Goal: Communication & Community: Share content

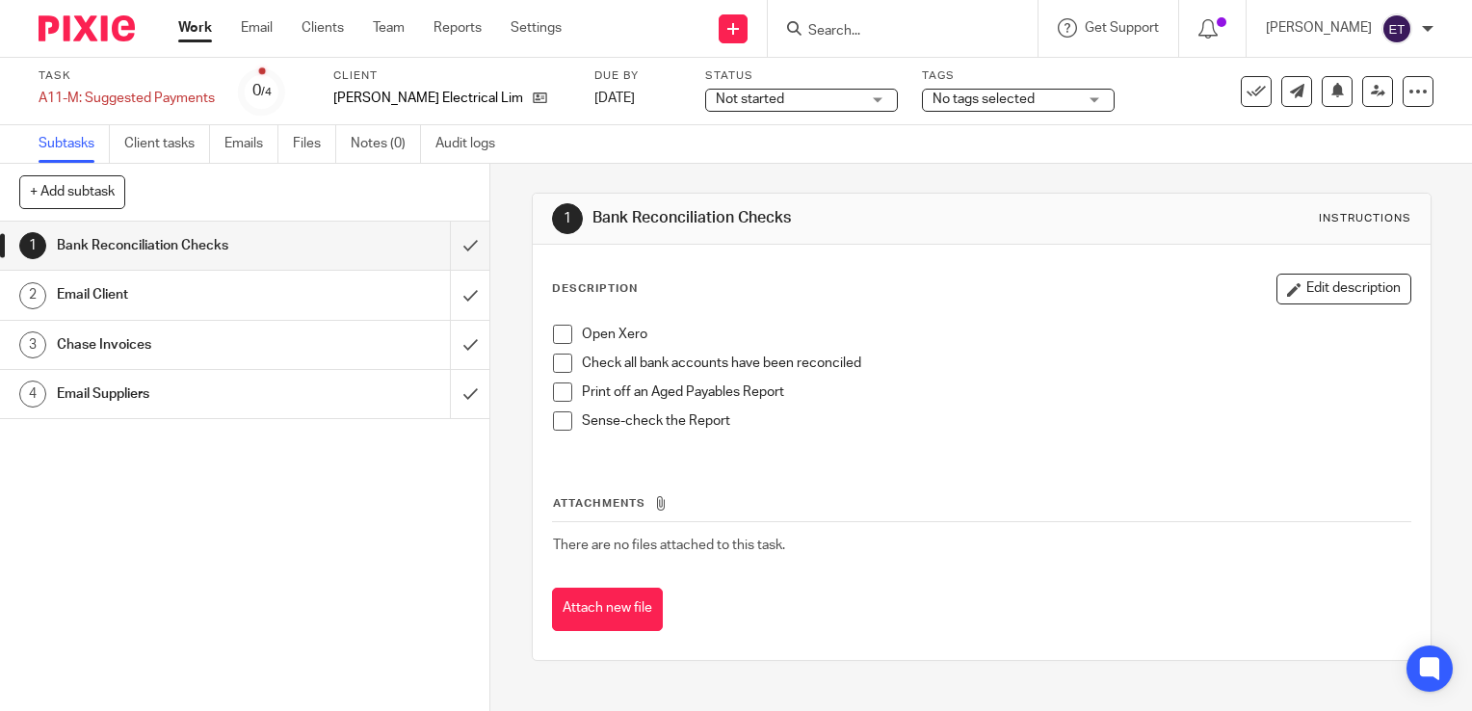
drag, startPoint x: 0, startPoint y: 0, endPoint x: 562, endPoint y: 333, distance: 653.3
click at [562, 333] on span at bounding box center [562, 334] width 19 height 19
click at [553, 360] on span at bounding box center [562, 363] width 19 height 19
click at [553, 395] on span at bounding box center [562, 392] width 19 height 19
click at [554, 411] on ul "Open Xero Check all bank accounts have been reconciled Print off an Aged Payabl…" at bounding box center [982, 383] width 858 height 116
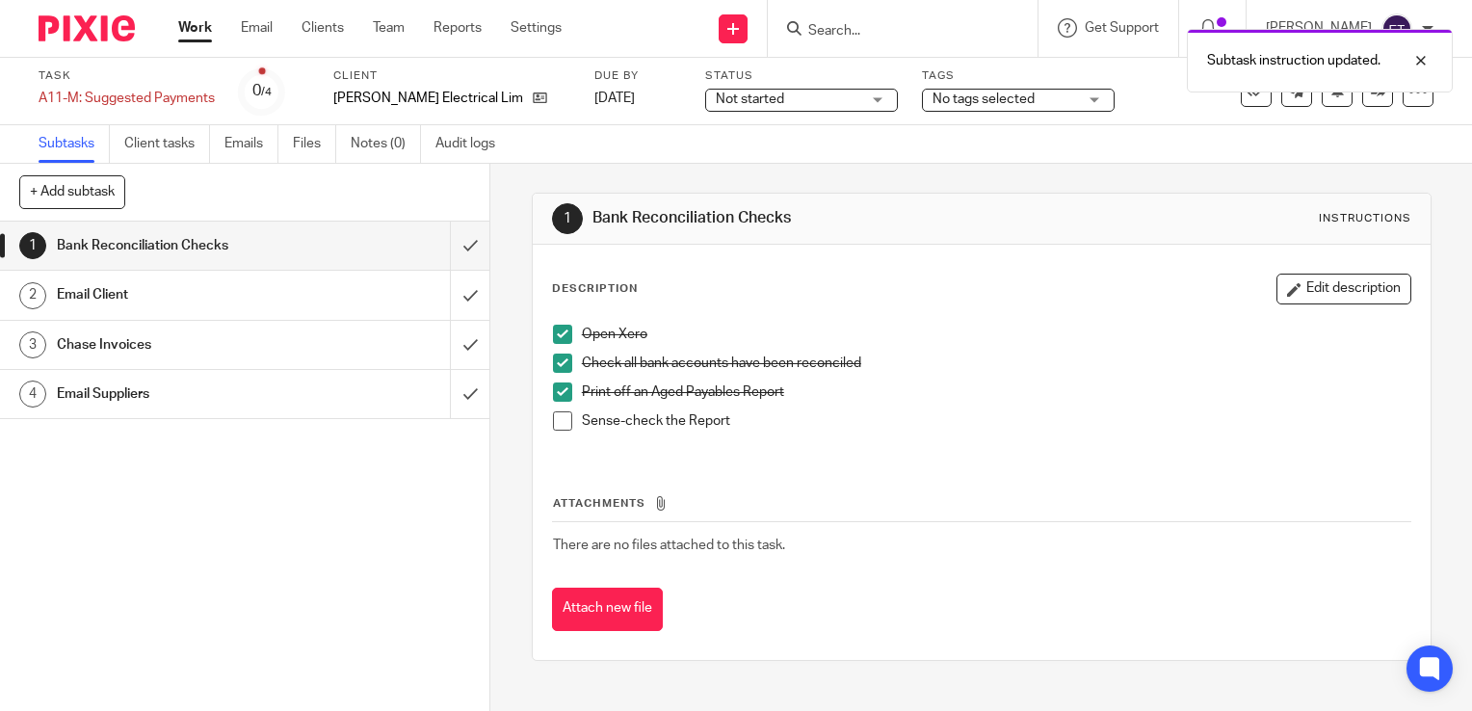
click at [554, 418] on span at bounding box center [562, 420] width 19 height 19
click at [202, 296] on h1 "Email Client" at bounding box center [182, 294] width 250 height 29
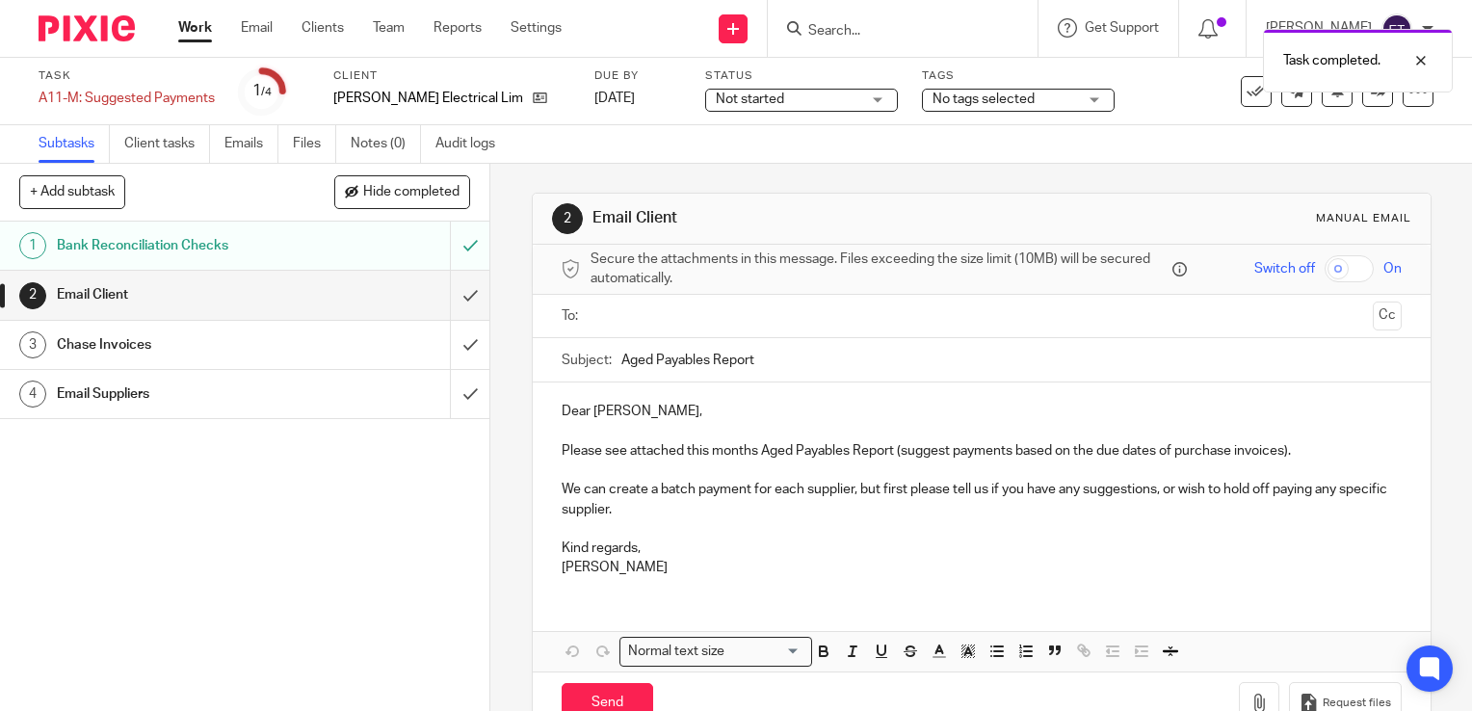
click at [661, 322] on input "text" at bounding box center [980, 316] width 767 height 22
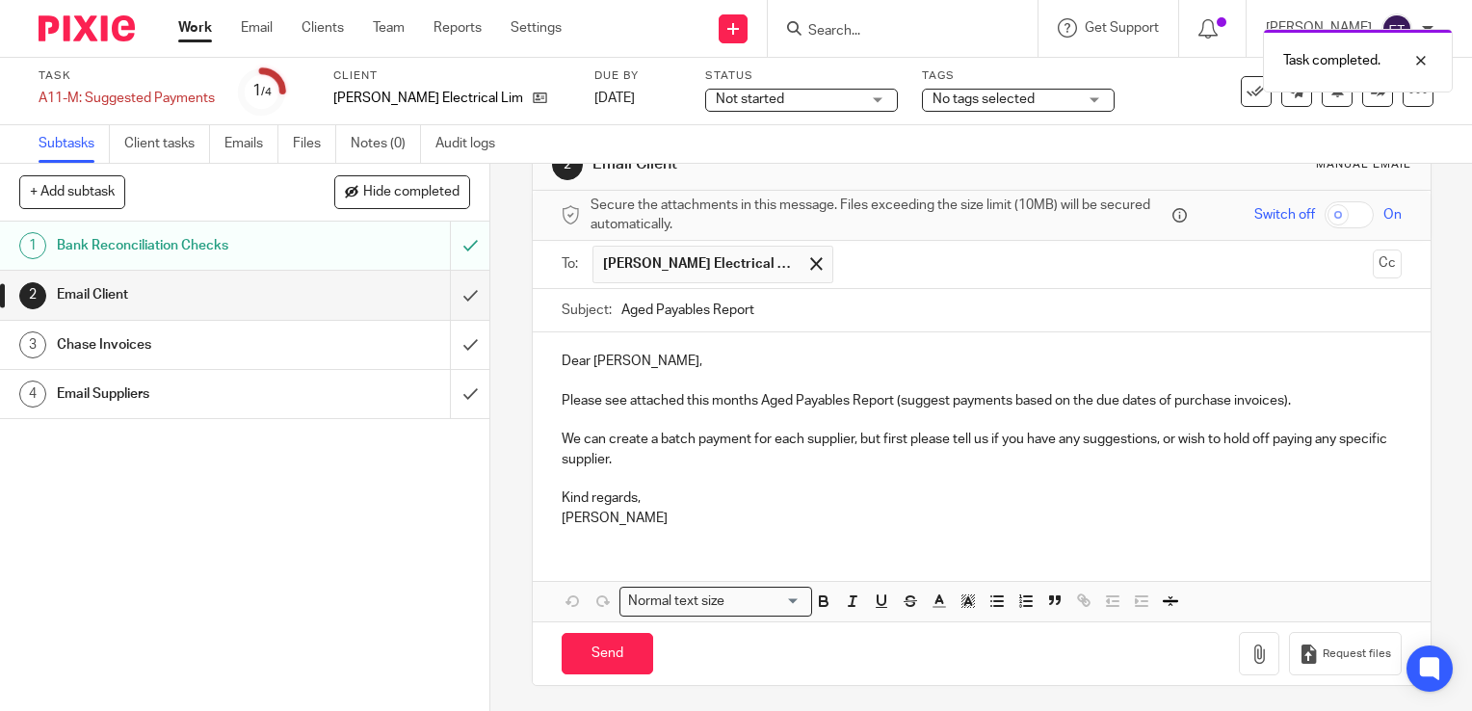
scroll to position [54, 0]
click at [667, 361] on p "Dear Louis," at bounding box center [982, 361] width 840 height 19
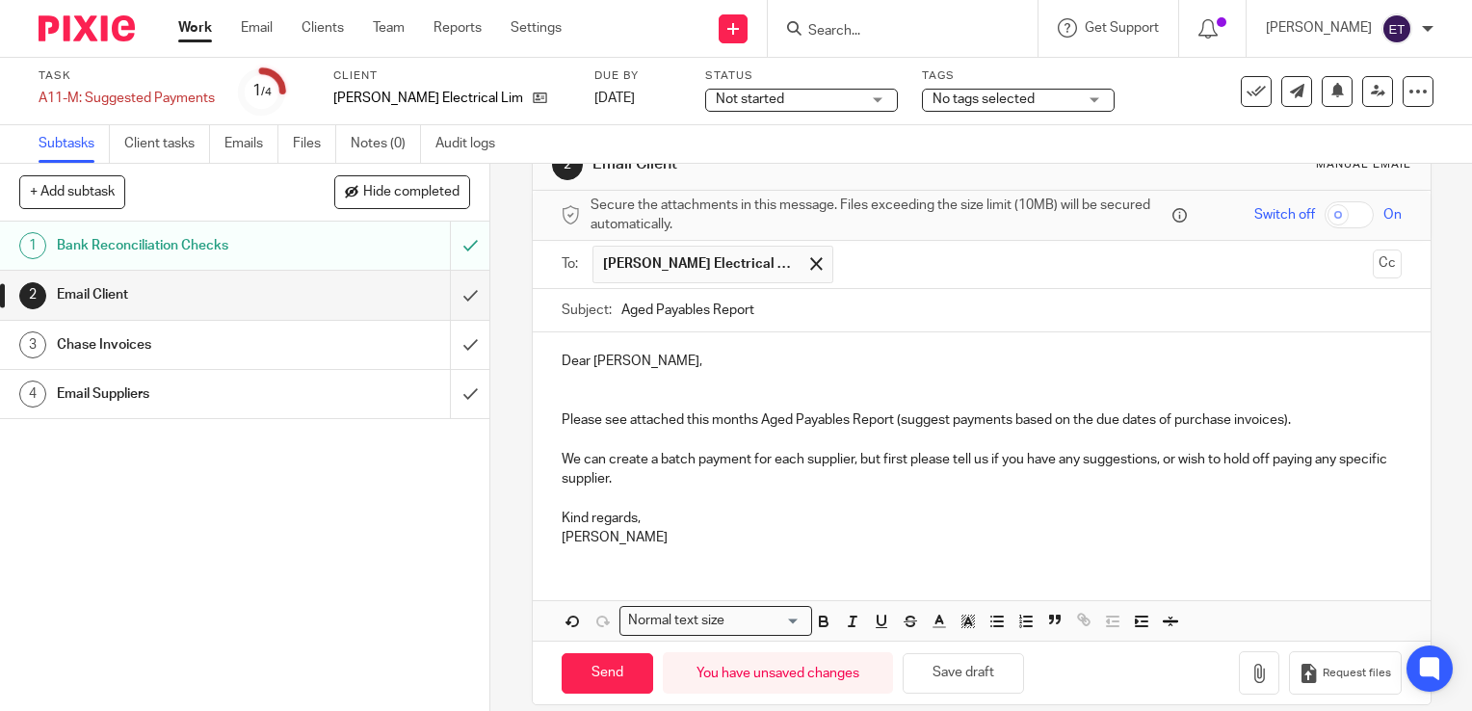
drag, startPoint x: 1286, startPoint y: 411, endPoint x: 1306, endPoint y: 426, distance: 24.1
click at [1291, 414] on p "Please see attached this months Aged Payables Report (suggest payments based on…" at bounding box center [982, 420] width 840 height 19
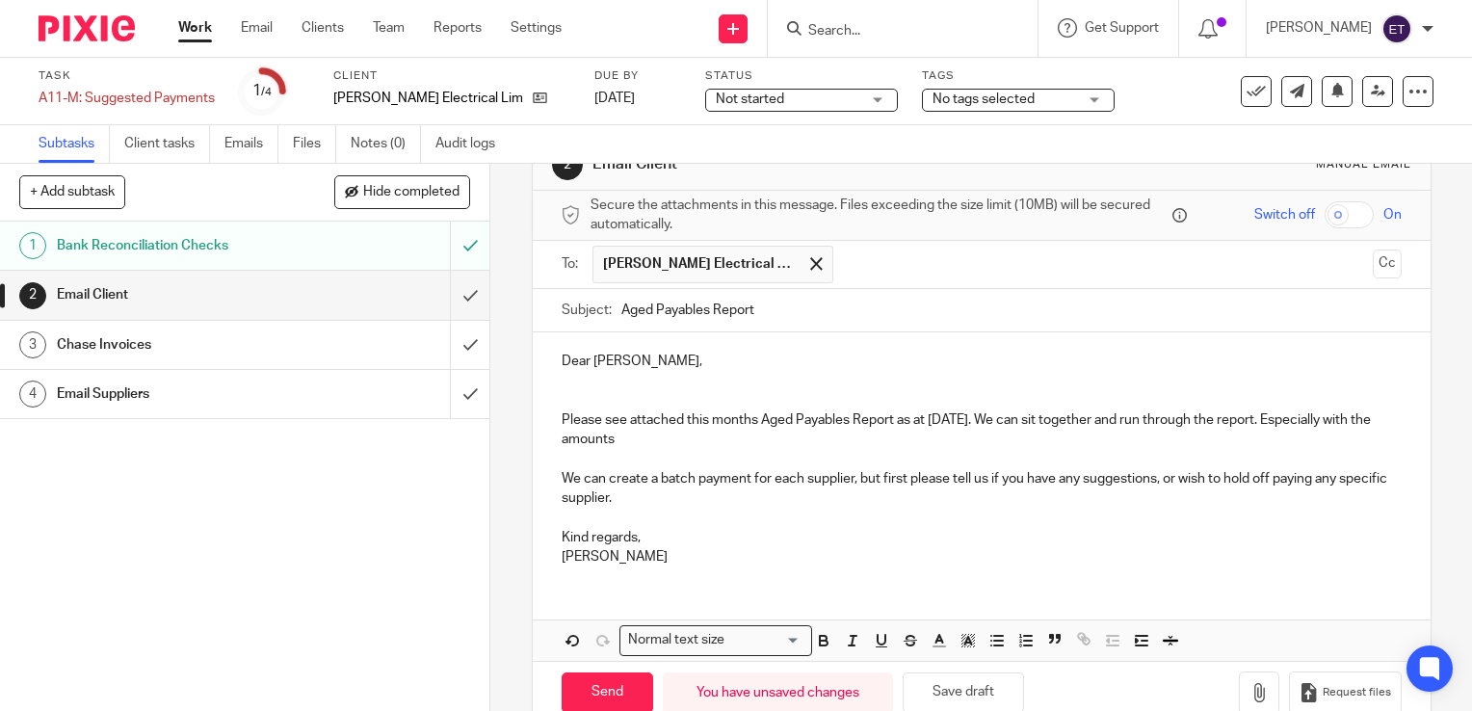
drag, startPoint x: 746, startPoint y: 437, endPoint x: 741, endPoint y: 455, distance: 18.0
click at [744, 449] on div "Dear Louis, Please see attached this months Aged Payables Report as at 15 Septe…" at bounding box center [982, 456] width 898 height 249
click at [760, 429] on p "Please see attached this months Aged Payables Report as at 15 September 2025. W…" at bounding box center [982, 431] width 840 height 40
drag, startPoint x: 744, startPoint y: 499, endPoint x: 748, endPoint y: 513, distance: 14.0
click at [742, 499] on p "We can create a batch payment for each supplier, but first please tell us if yo…" at bounding box center [982, 489] width 840 height 40
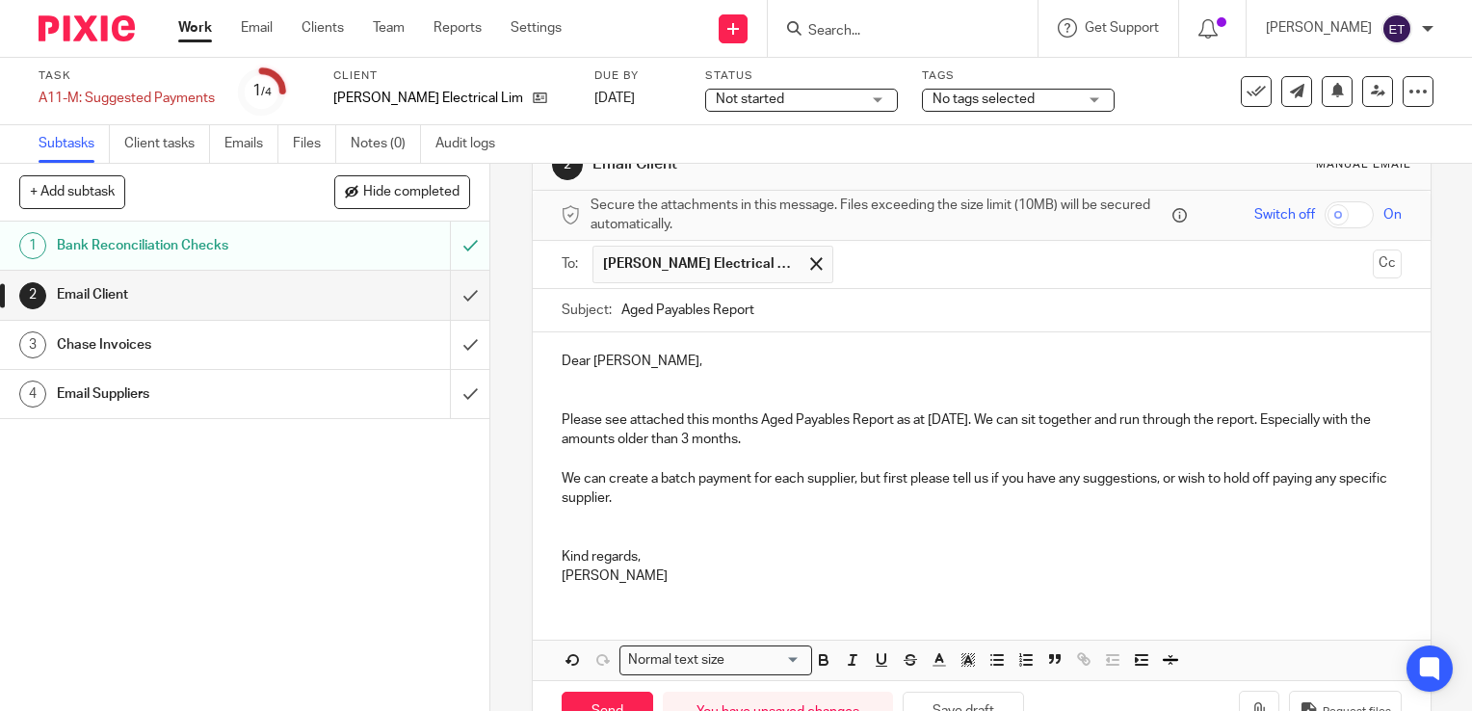
click at [623, 569] on p "Ernie" at bounding box center [982, 576] width 840 height 19
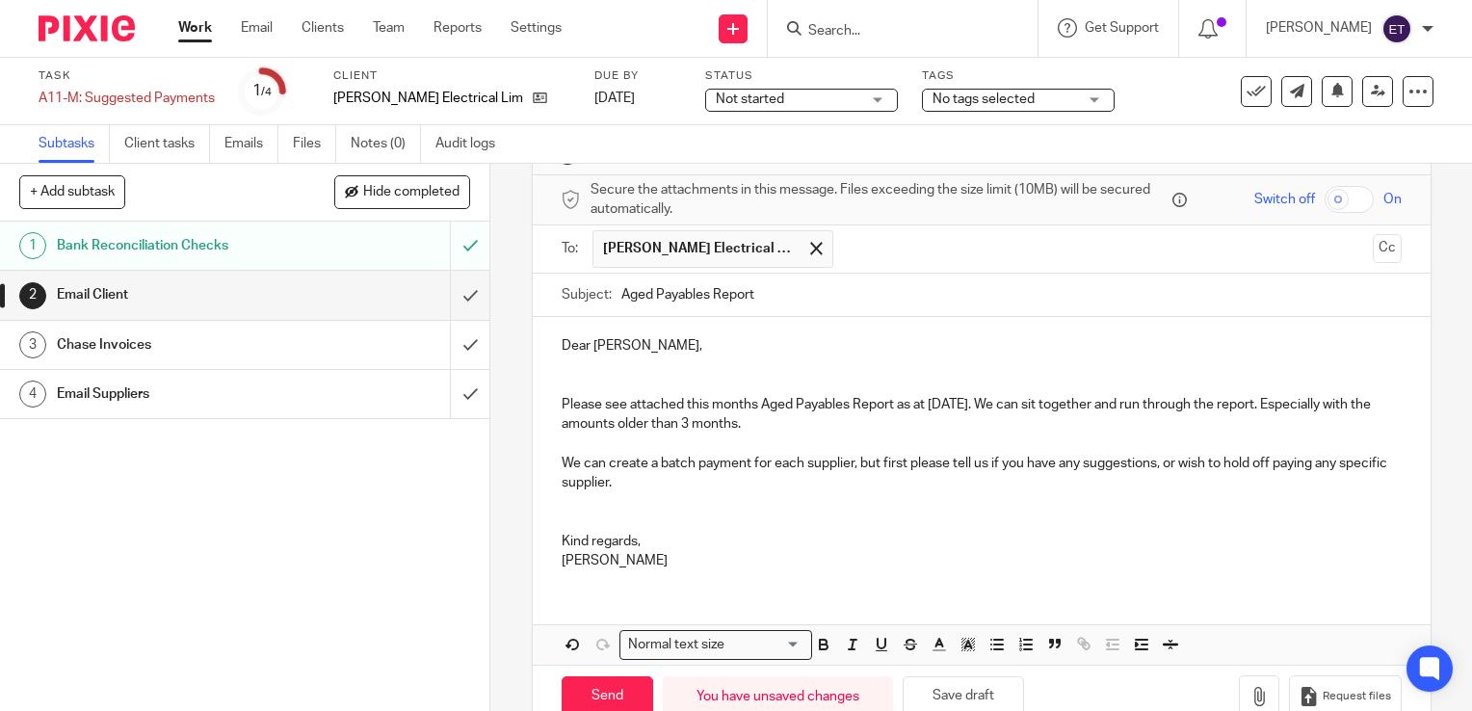
scroll to position [113, 0]
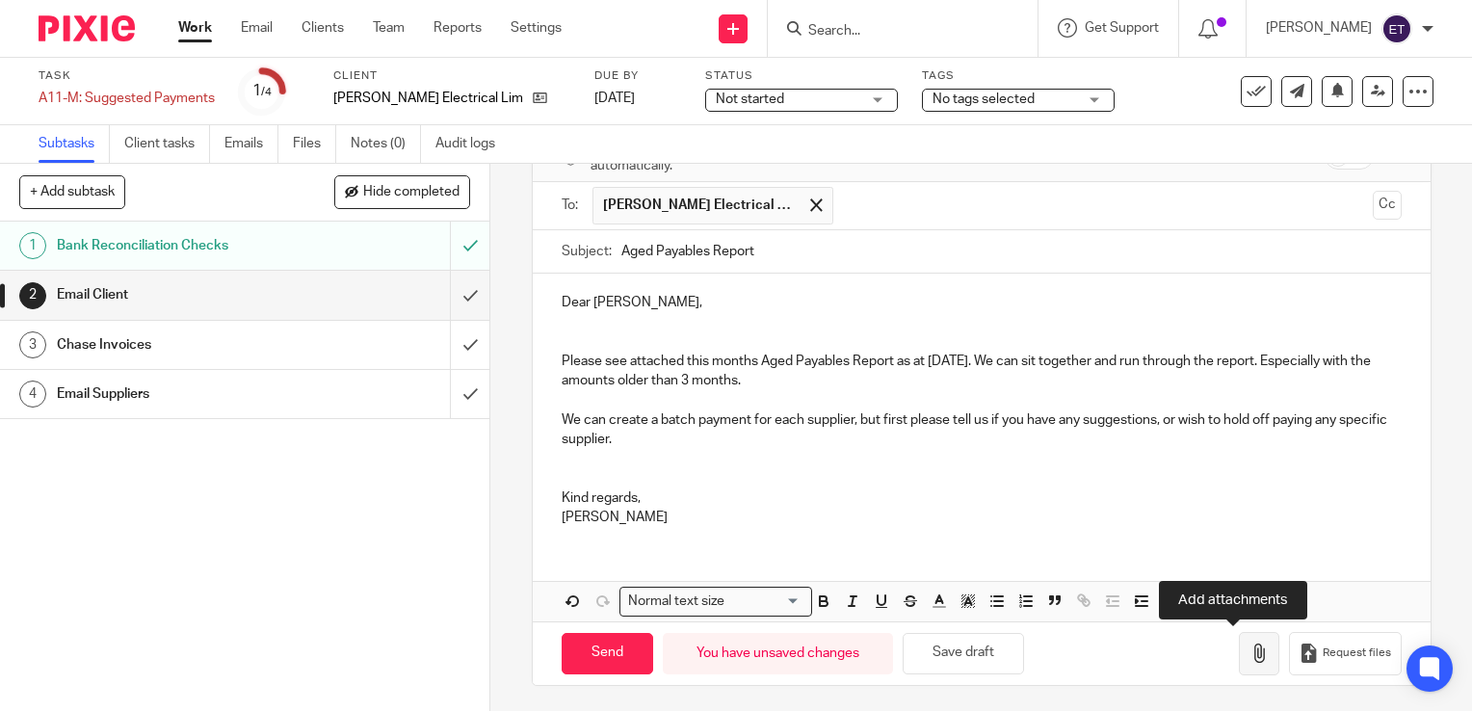
click at [1239, 654] on button "button" at bounding box center [1259, 653] width 40 height 43
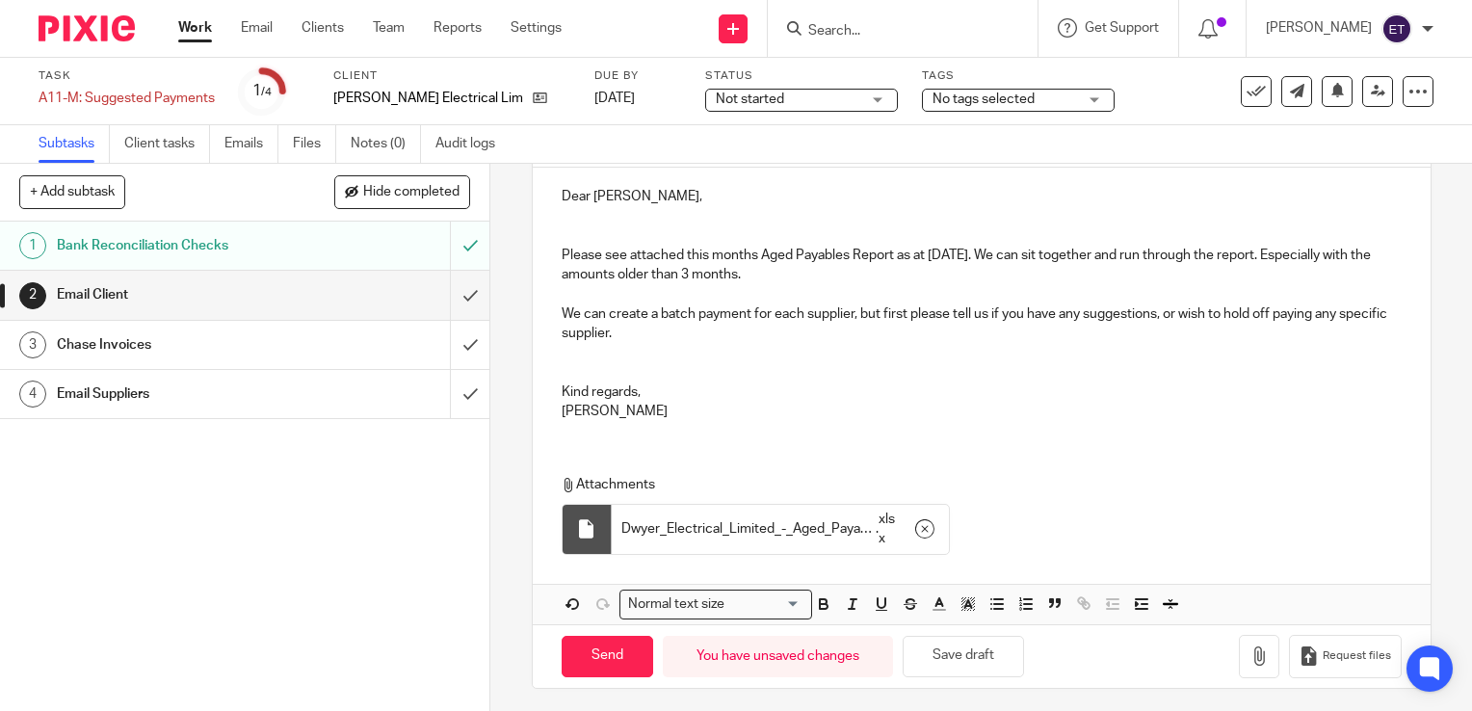
scroll to position [222, 0]
click at [585, 657] on input "Send" at bounding box center [608, 653] width 92 height 41
type input "Sent"
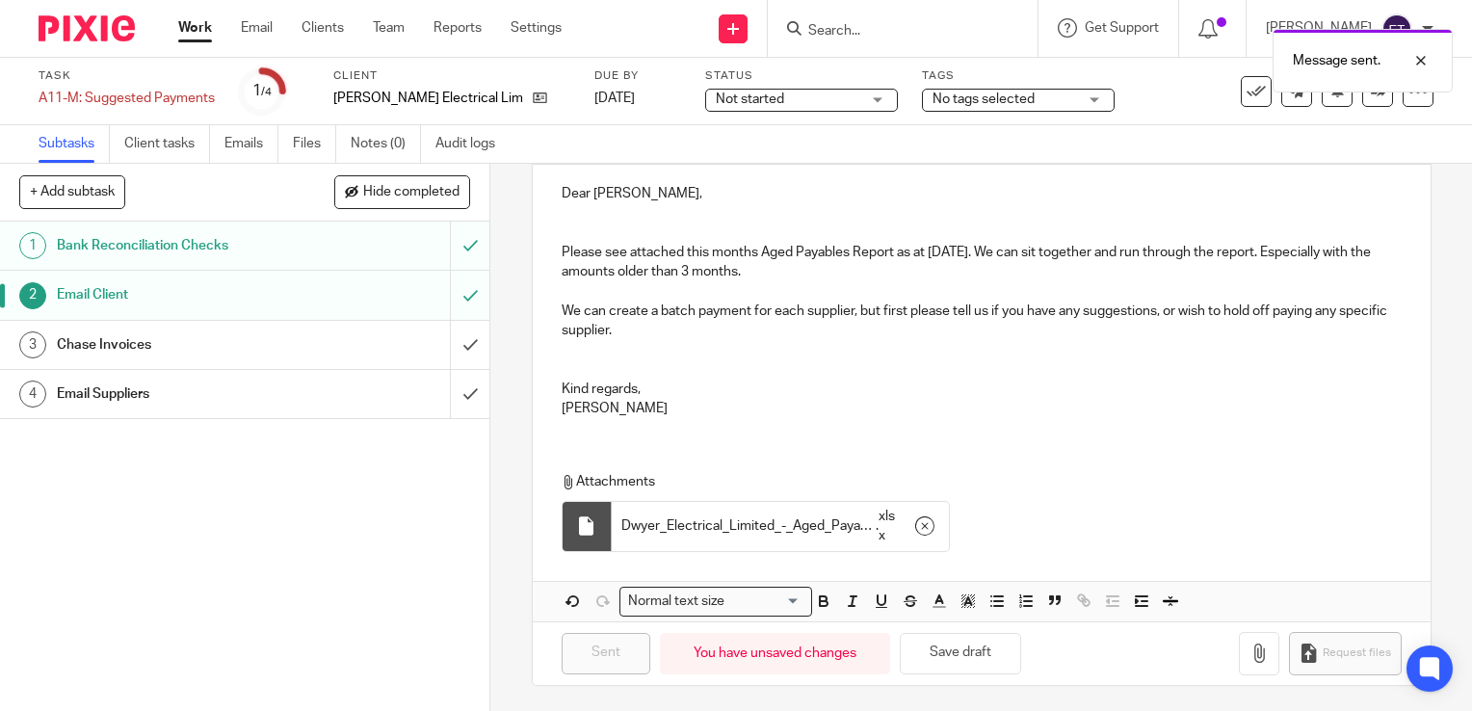
click at [142, 341] on h1 "Chase Invoices" at bounding box center [182, 345] width 250 height 29
